Goal: Task Accomplishment & Management: Manage account settings

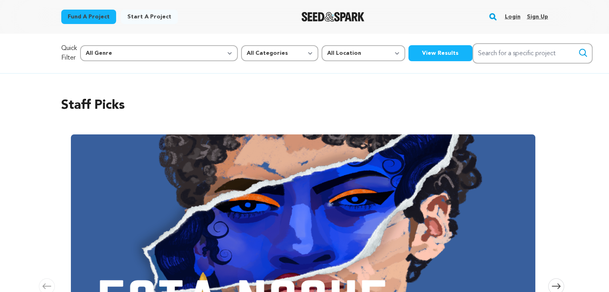
drag, startPoint x: 0, startPoint y: 0, endPoint x: 512, endPoint y: 15, distance: 512.3
click at [512, 15] on link "Login" at bounding box center [513, 16] width 16 height 13
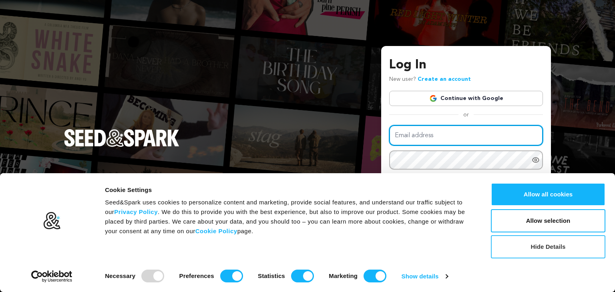
type input "[EMAIL_ADDRESS][DOMAIN_NAME]"
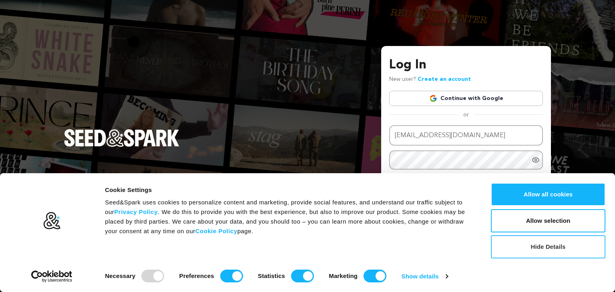
click at [542, 249] on button "Hide Details" at bounding box center [548, 247] width 115 height 23
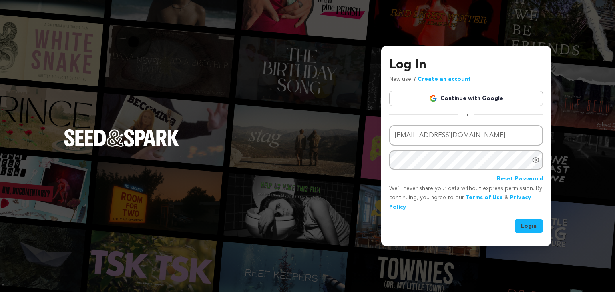
click at [521, 222] on button "Login" at bounding box center [529, 226] width 28 height 14
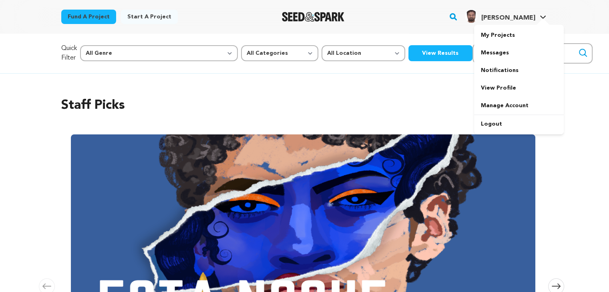
click at [508, 16] on span "Nikunj B." at bounding box center [508, 18] width 54 height 6
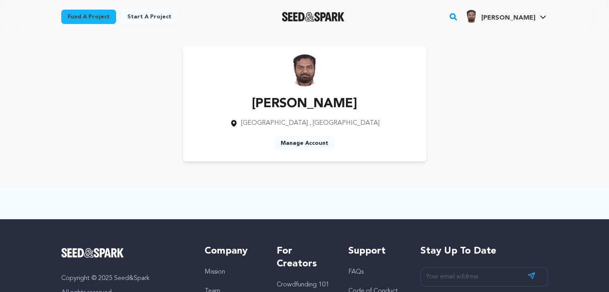
click at [319, 143] on link "Manage Account" at bounding box center [304, 143] width 61 height 14
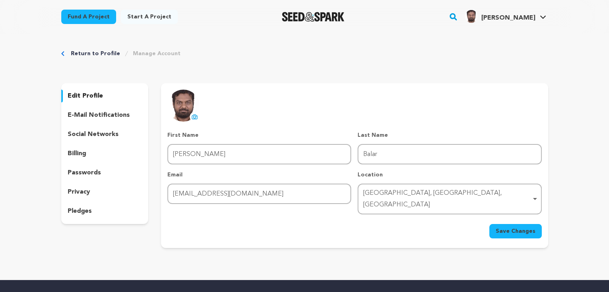
click at [438, 194] on div "Surat, Gujarat, India Remove item" at bounding box center [447, 199] width 168 height 23
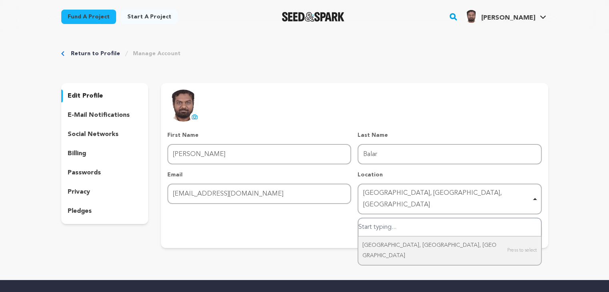
click at [403, 219] on input "Surat, Gujarat, India" at bounding box center [450, 228] width 182 height 18
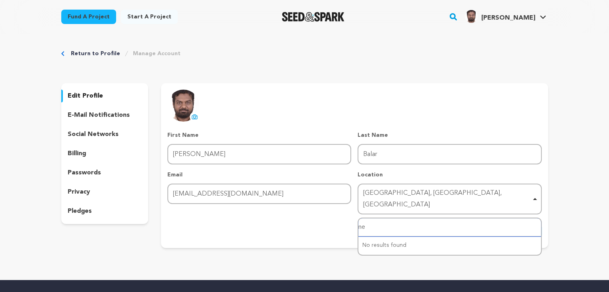
type input "new"
click at [521, 226] on div "uploading spinner upload profile image First Name First Name Nikunj Last Name L…" at bounding box center [354, 165] width 387 height 165
click at [521, 224] on button "Save Changes" at bounding box center [516, 231] width 52 height 14
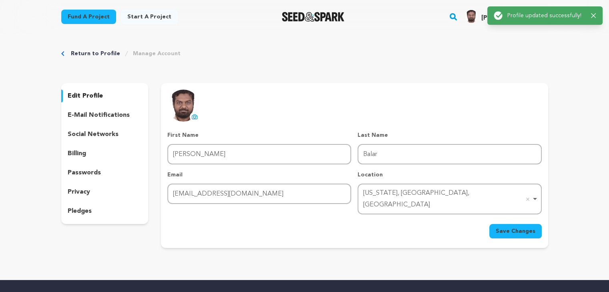
click at [84, 137] on p "social networks" at bounding box center [93, 135] width 51 height 10
